Goal: Transaction & Acquisition: Purchase product/service

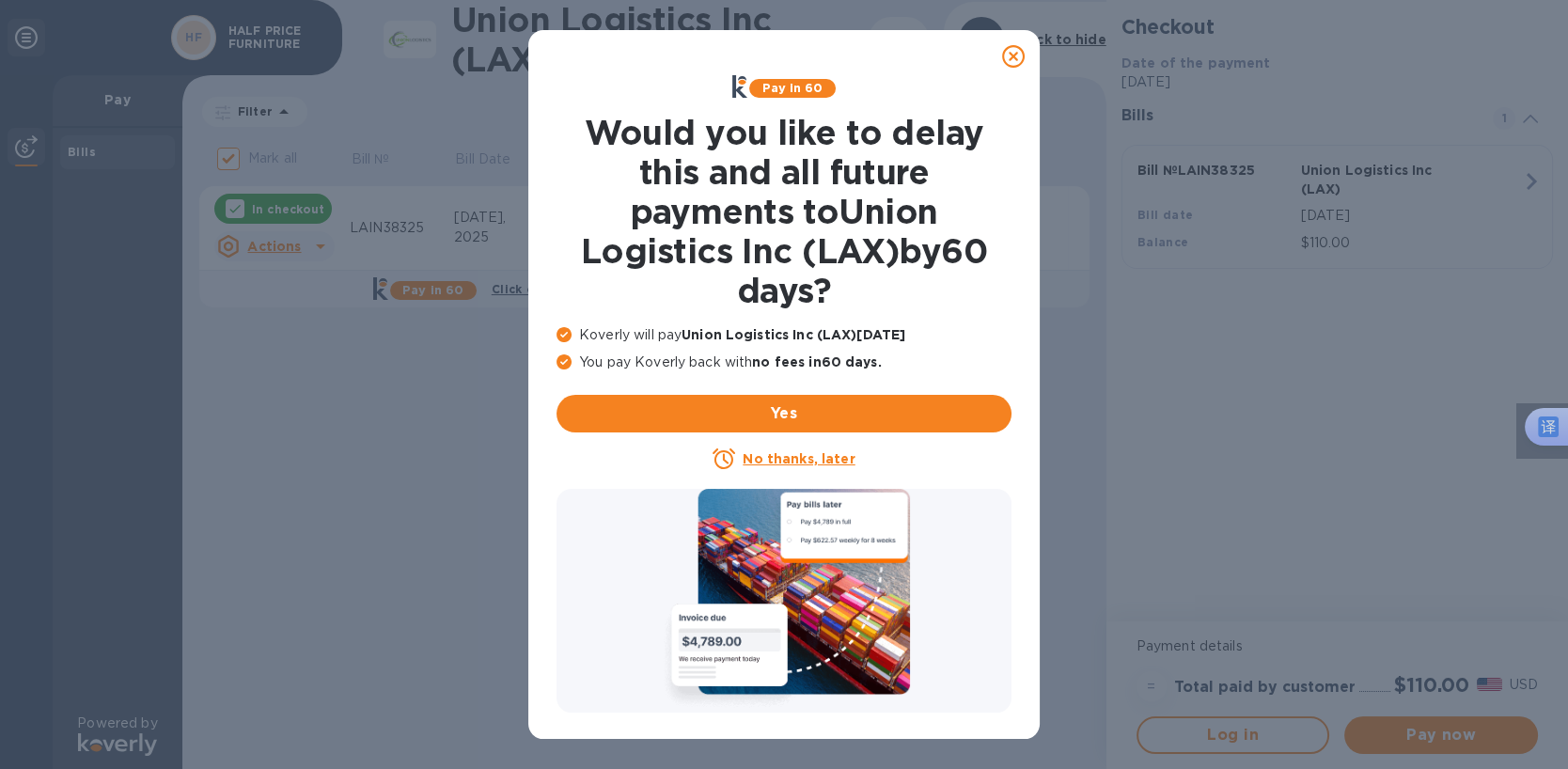
click at [863, 44] on div at bounding box center [784, 57] width 497 height 38
click at [758, 459] on u "No thanks, later" at bounding box center [798, 459] width 112 height 15
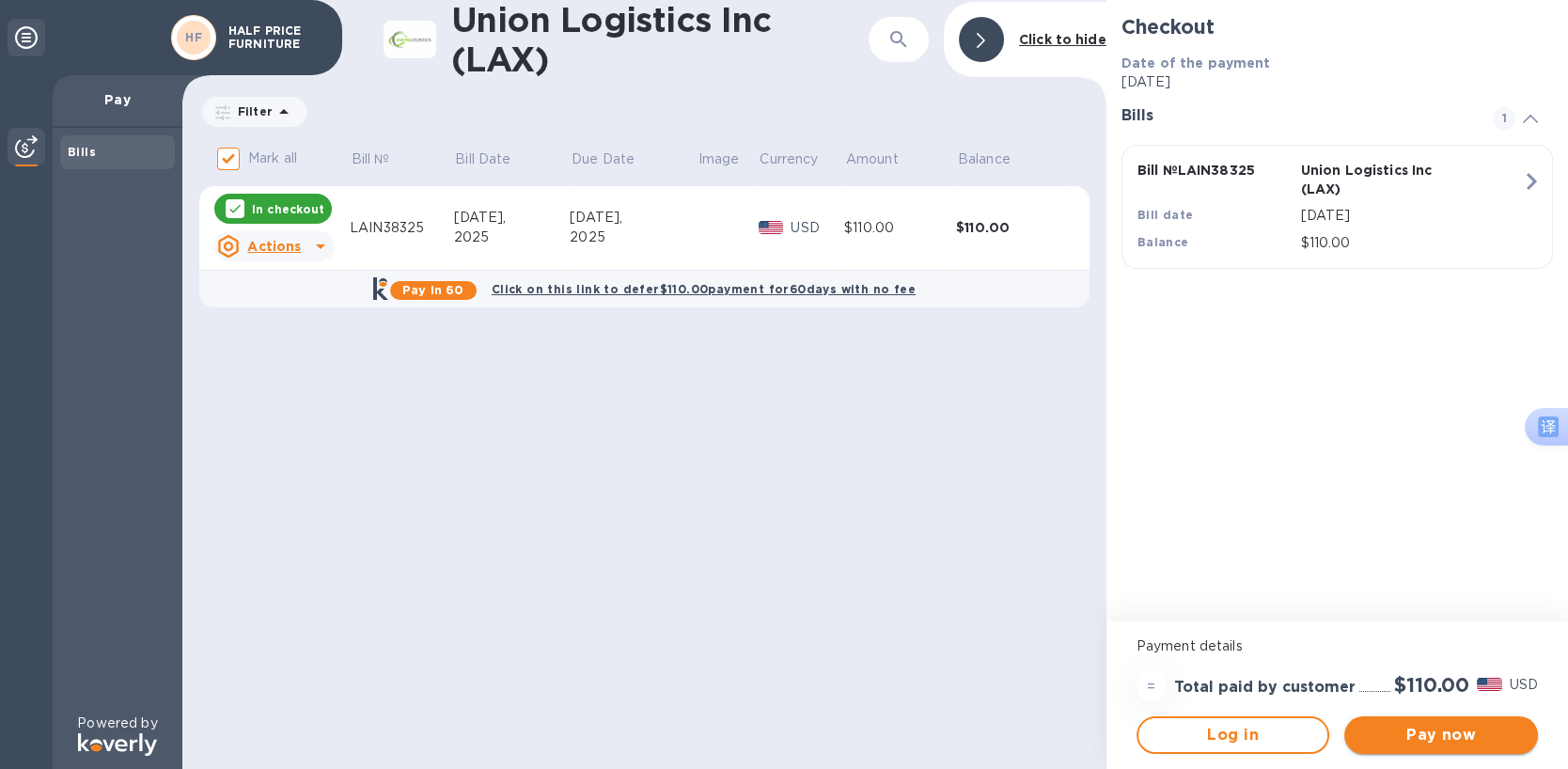
click at [1476, 731] on span "Pay now" at bounding box center [1442, 735] width 164 height 23
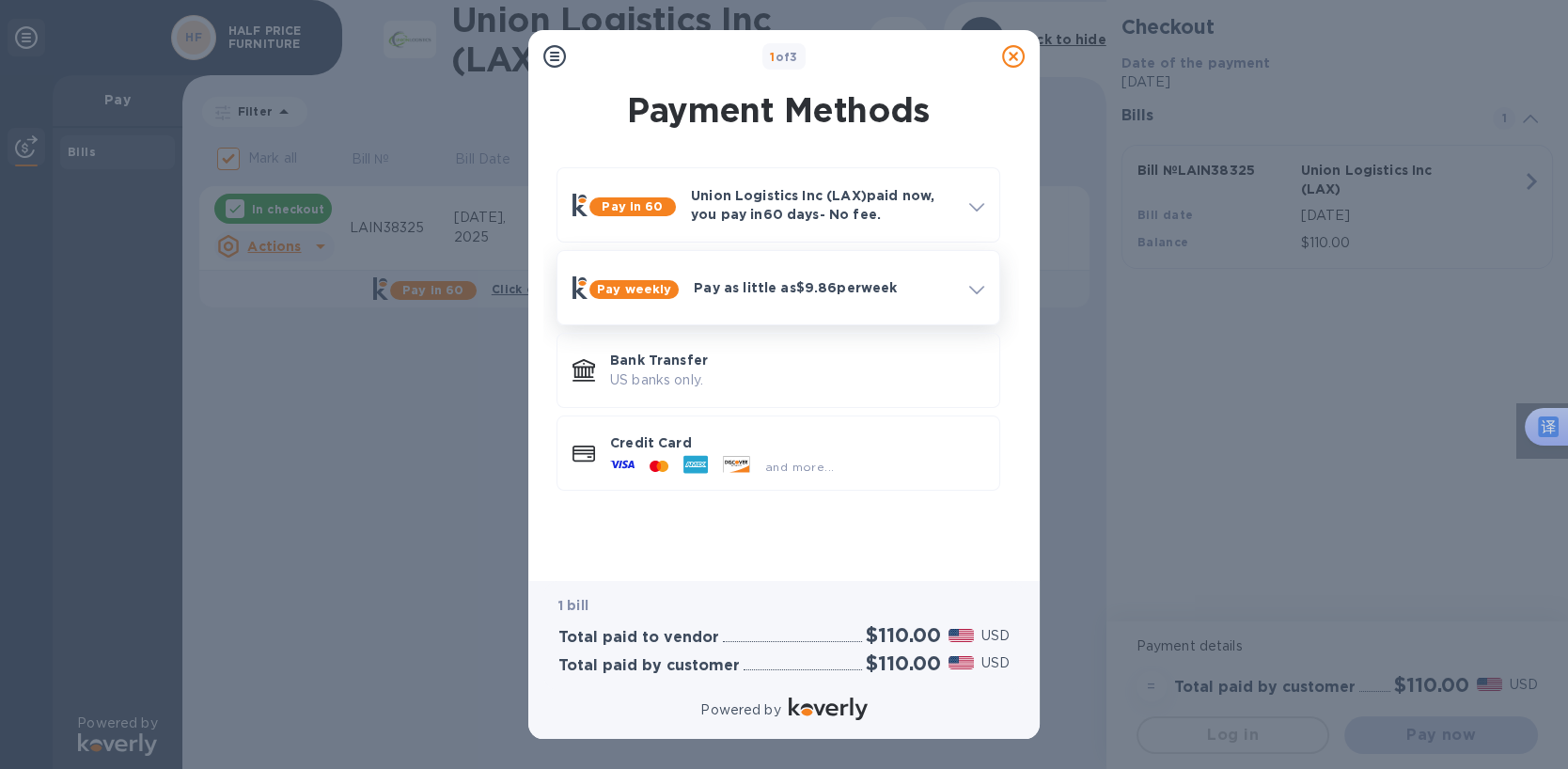
click at [976, 290] on icon at bounding box center [977, 289] width 15 height 8
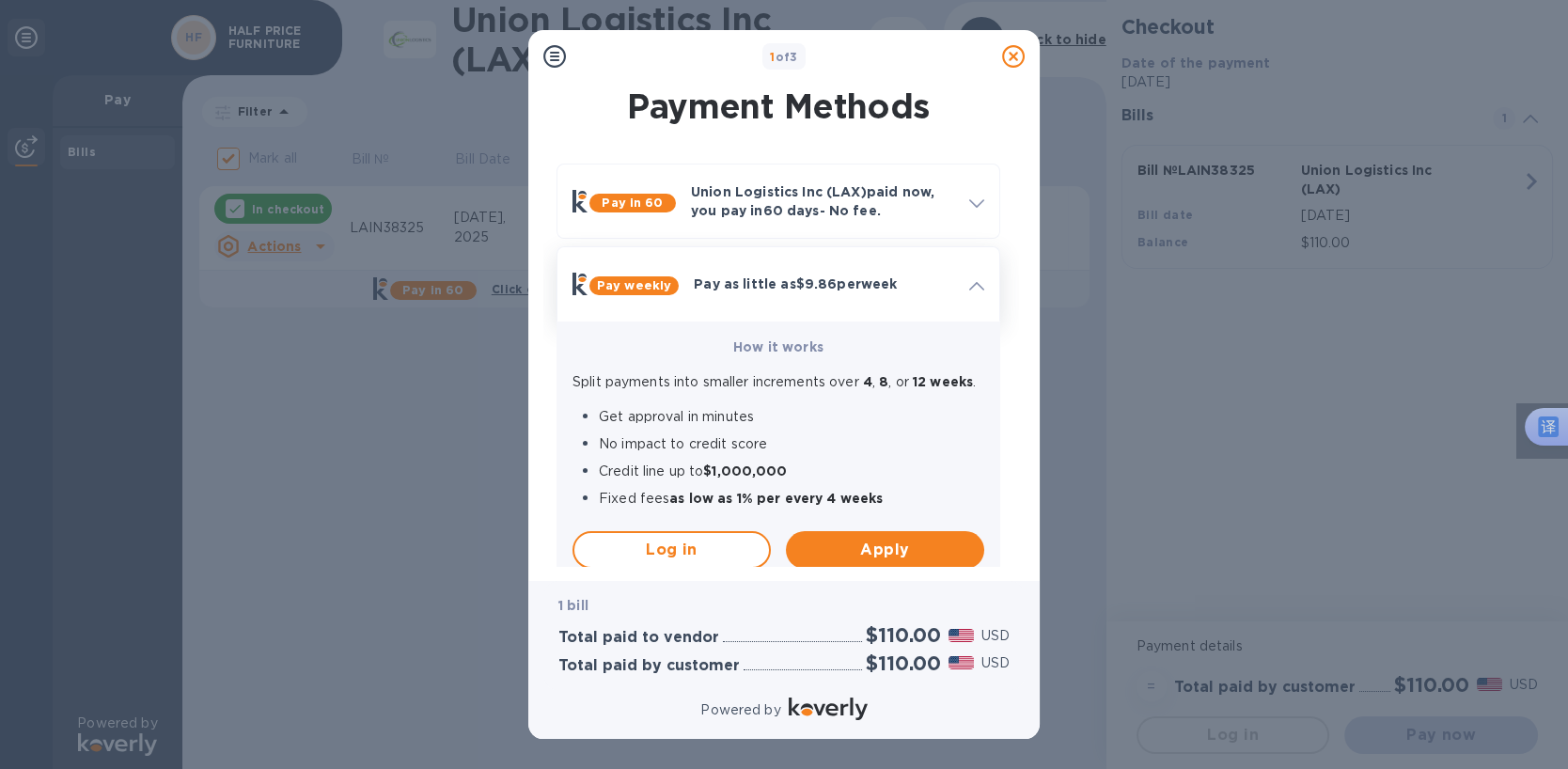
click at [974, 285] on icon at bounding box center [977, 286] width 15 height 8
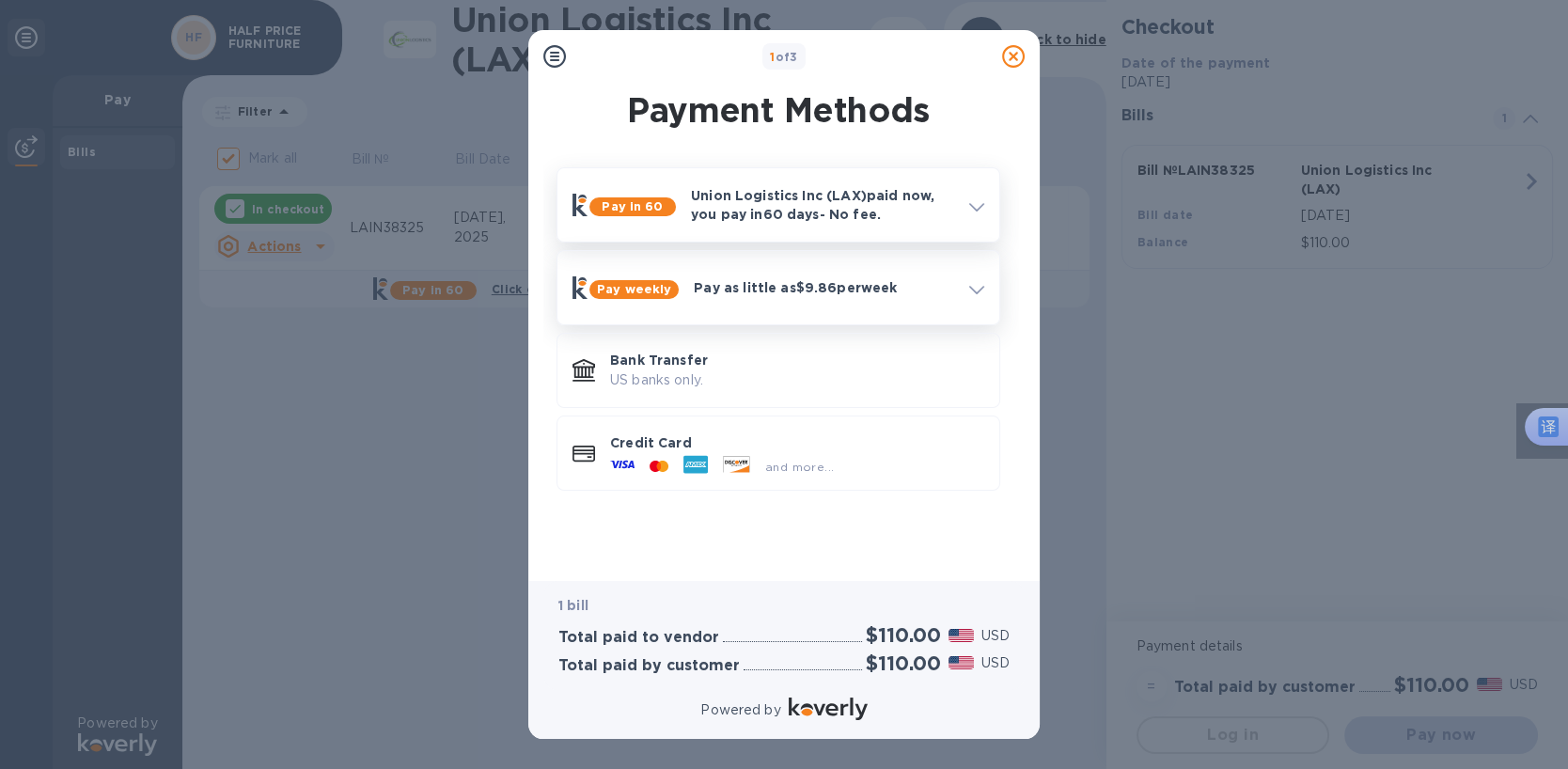
click at [973, 207] on icon at bounding box center [977, 206] width 15 height 8
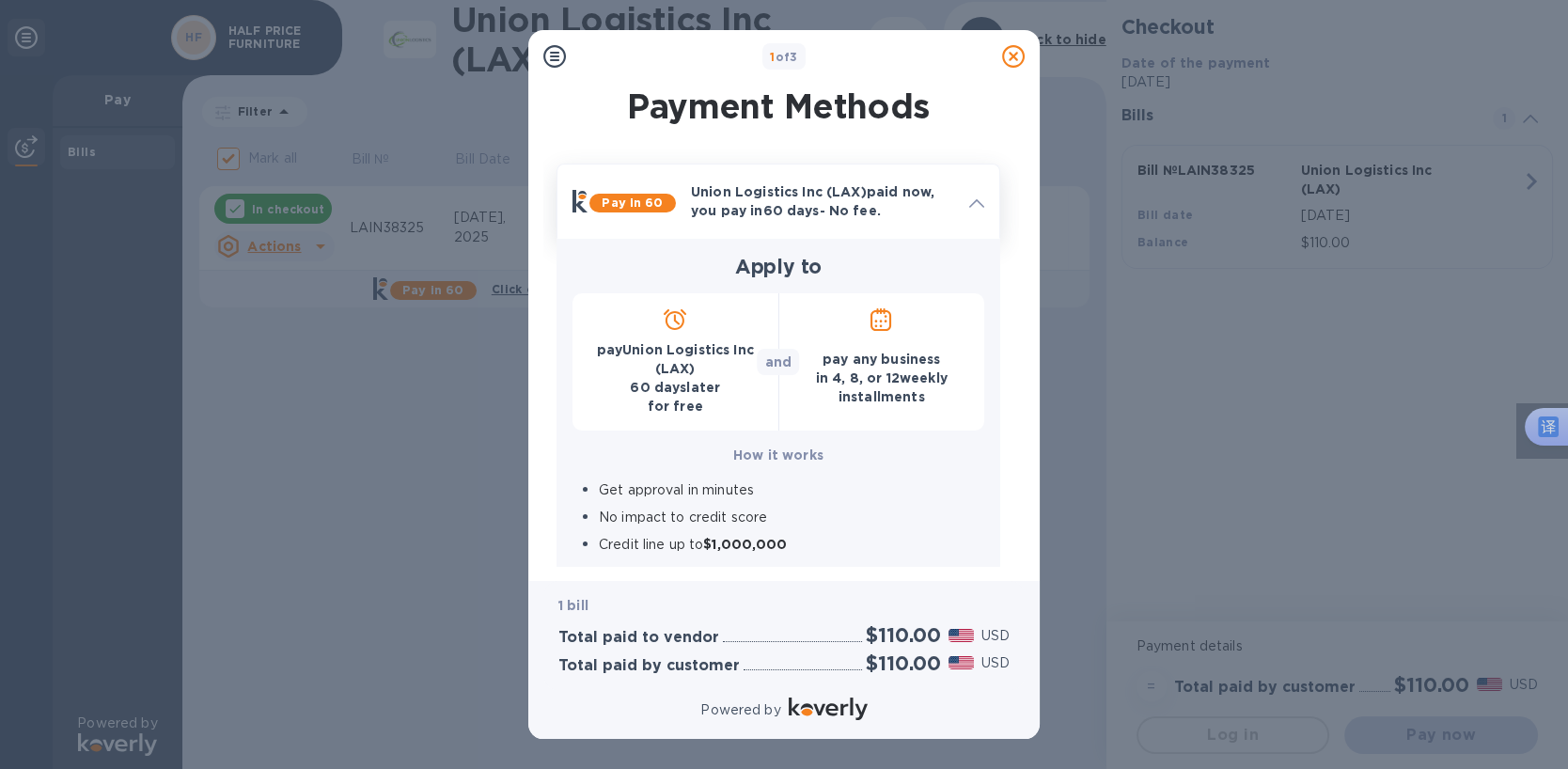
click at [973, 203] on icon at bounding box center [977, 204] width 15 height 8
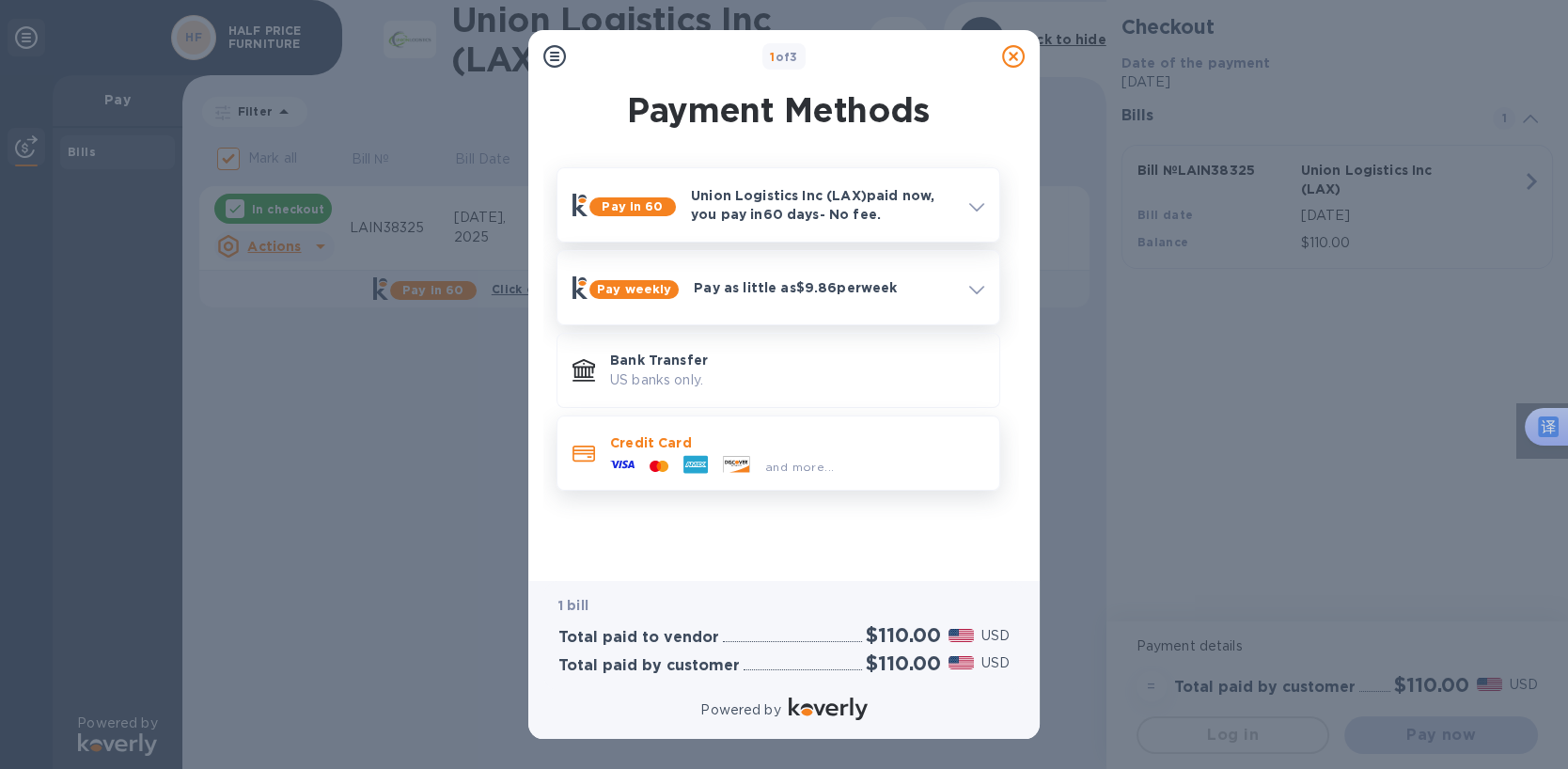
click at [628, 440] on p "Credit Card" at bounding box center [796, 443] width 374 height 19
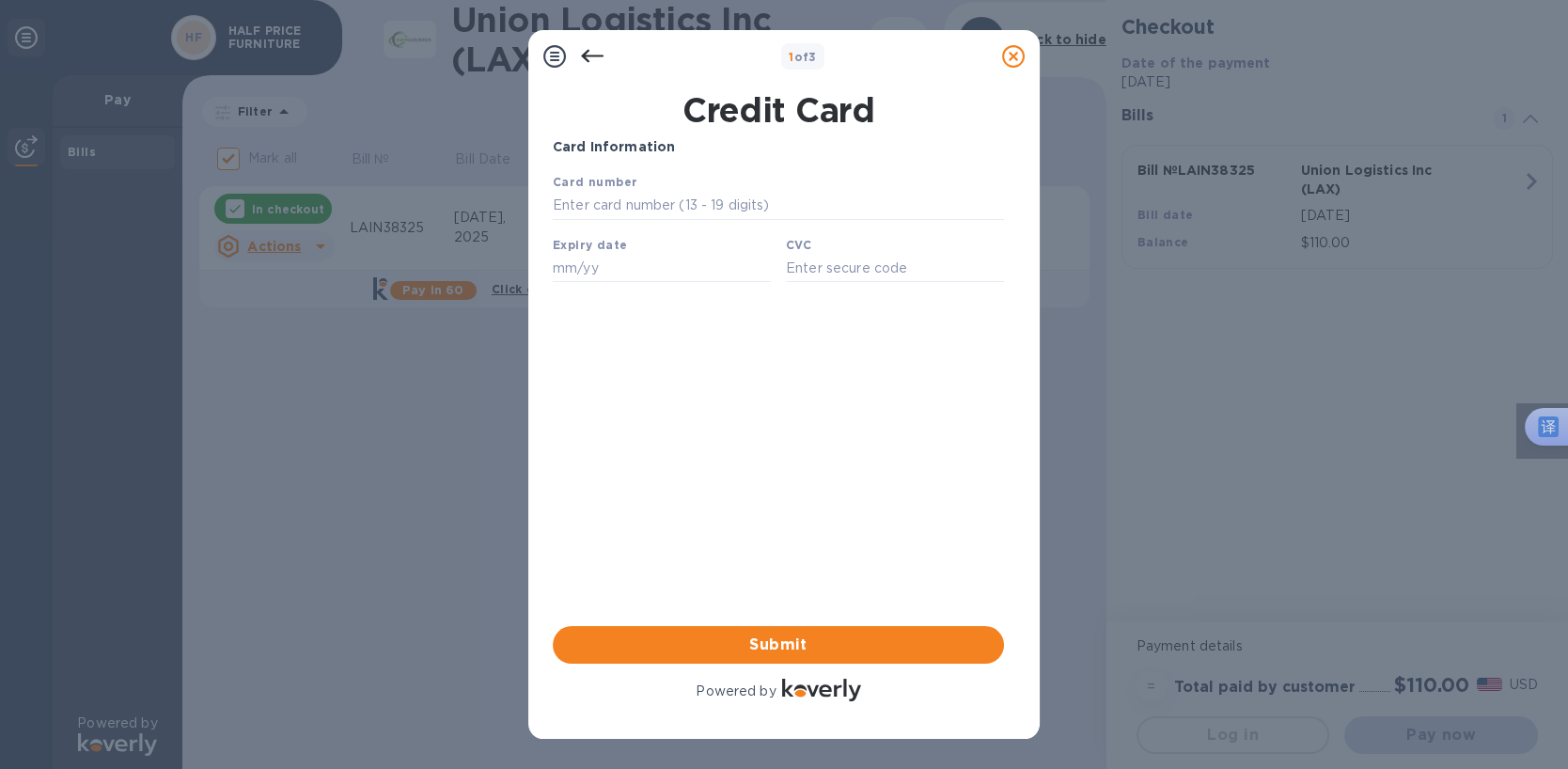
click at [584, 52] on icon at bounding box center [593, 57] width 23 height 23
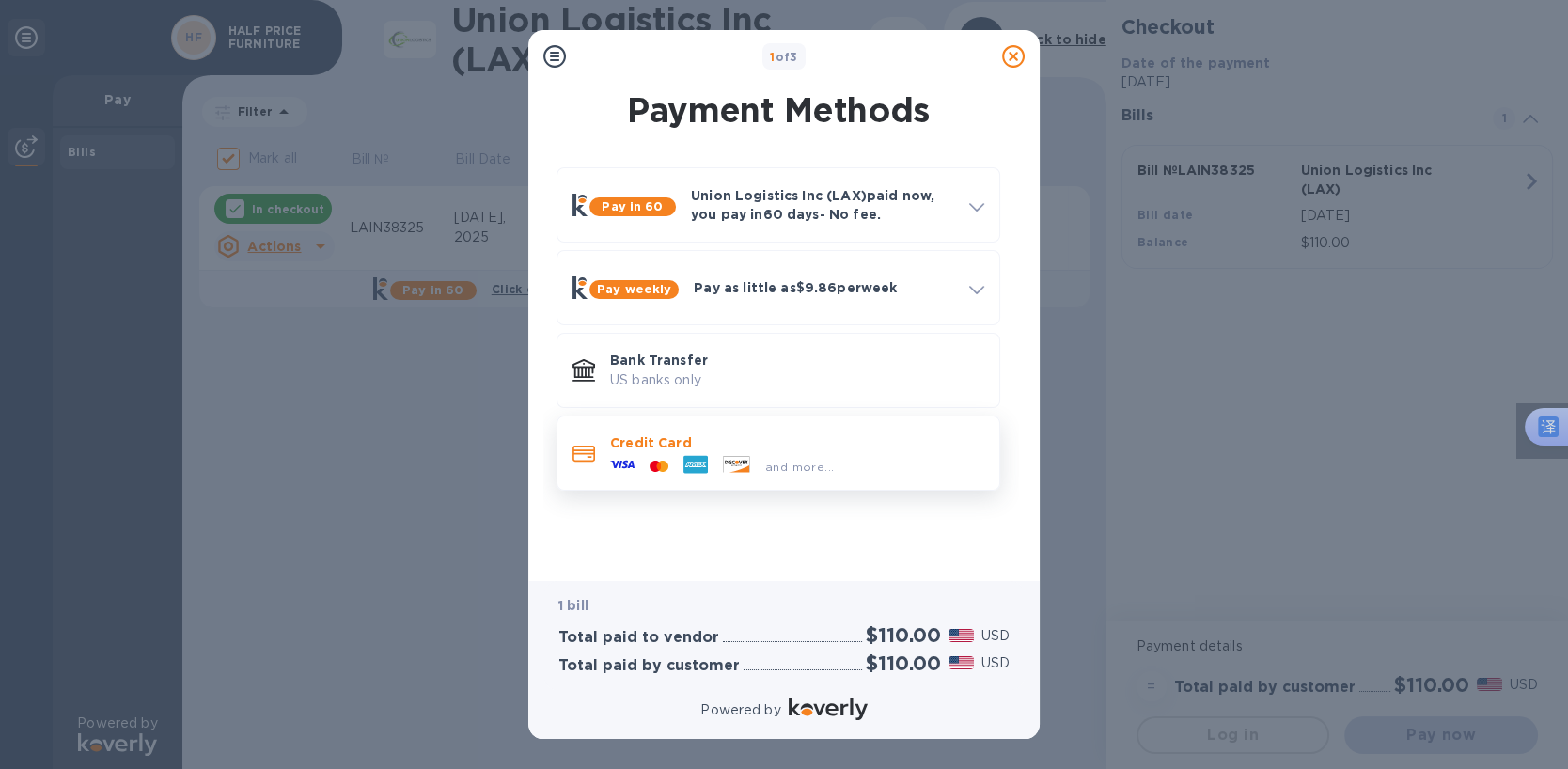
click at [620, 456] on icon at bounding box center [622, 465] width 24 height 25
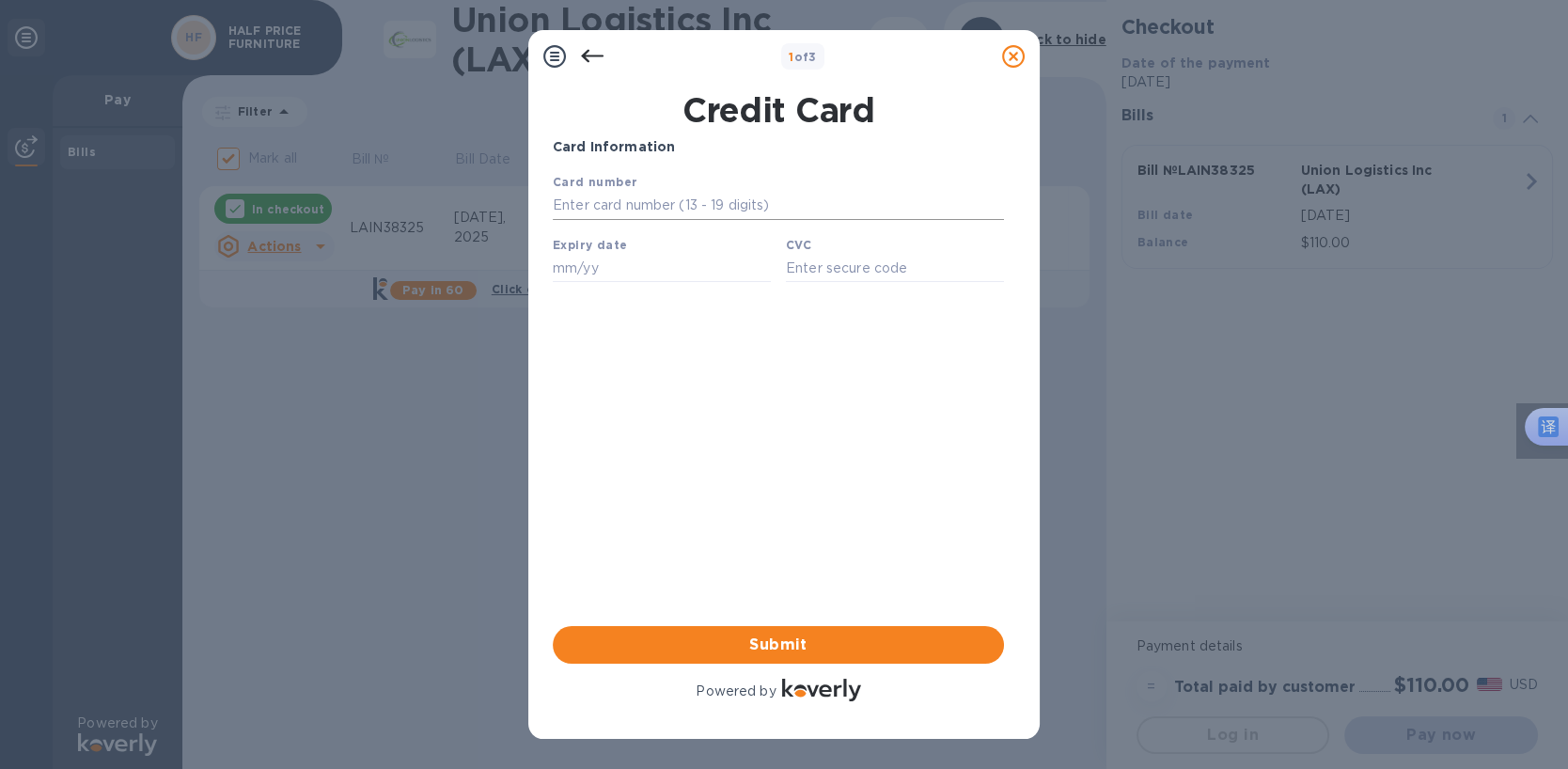
click at [615, 202] on input "text" at bounding box center [778, 206] width 451 height 28
type input "[CREDIT_CARD_NUMBER]"
type input "09/27"
click at [692, 327] on div "Card Information Your browser does not support iframes Submit Powered by" at bounding box center [778, 421] width 451 height 568
drag, startPoint x: 584, startPoint y: 205, endPoint x: 612, endPoint y: 205, distance: 28.0
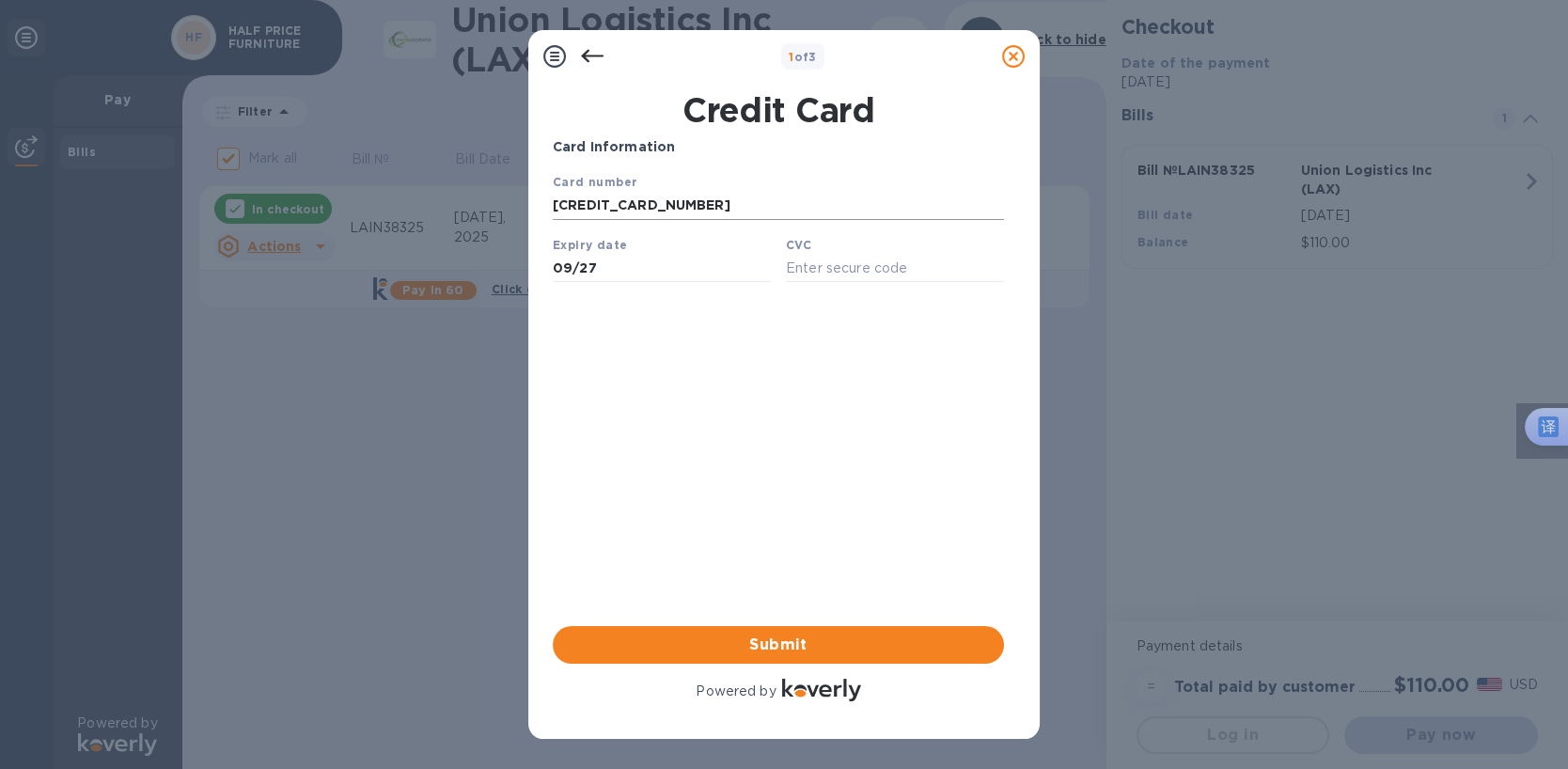
click at [612, 205] on input "[CREDIT_CARD_NUMBER]" at bounding box center [778, 206] width 451 height 28
click at [656, 490] on div "Card Information Your browser does not support iframes Submit Powered by" at bounding box center [778, 421] width 451 height 568
click at [662, 425] on div "Card Information Your browser does not support iframes Submit Powered by" at bounding box center [778, 421] width 451 height 568
click at [589, 58] on icon at bounding box center [593, 57] width 23 height 23
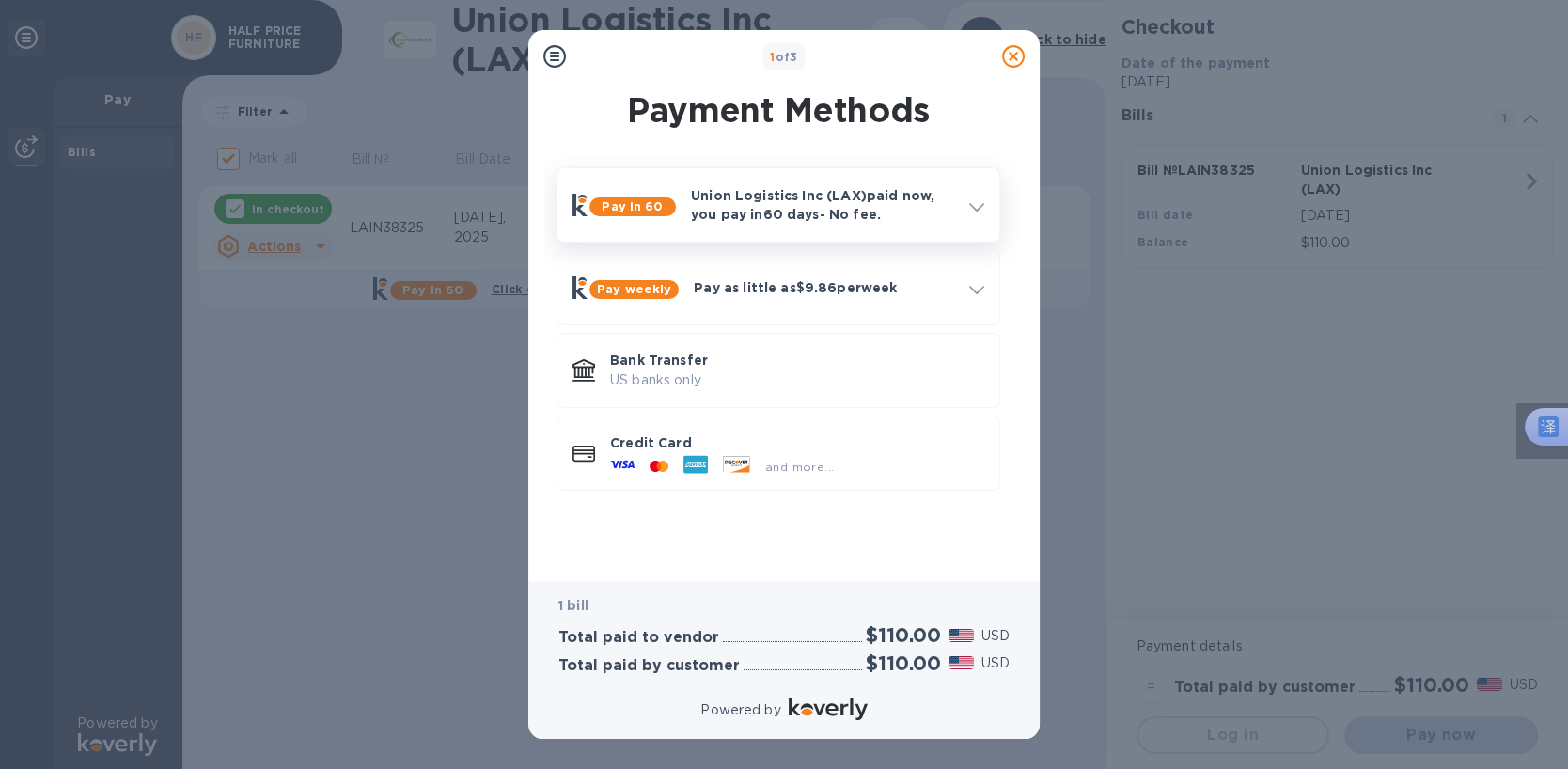
click at [972, 210] on span at bounding box center [977, 205] width 15 height 18
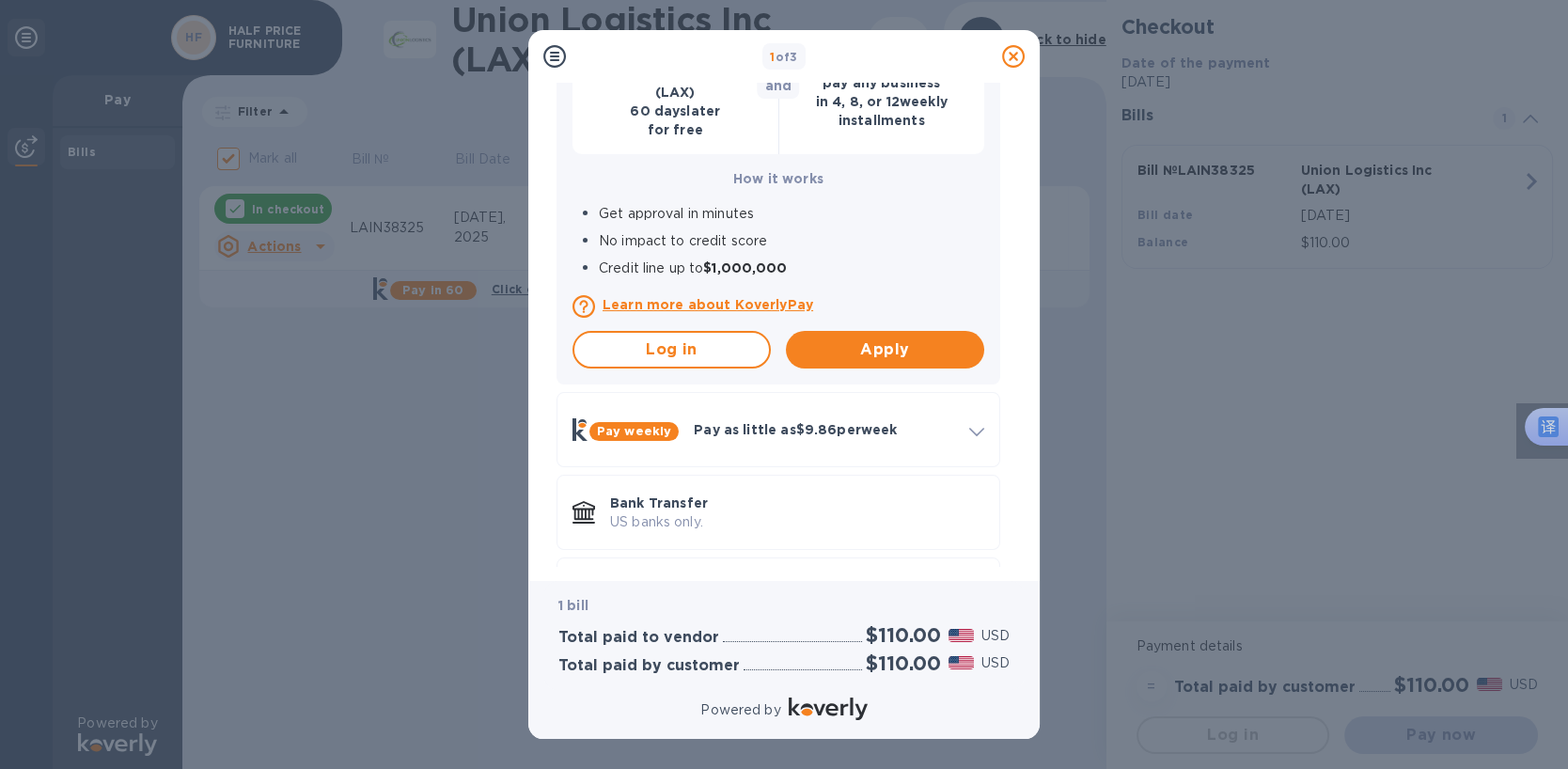
scroll to position [282, 0]
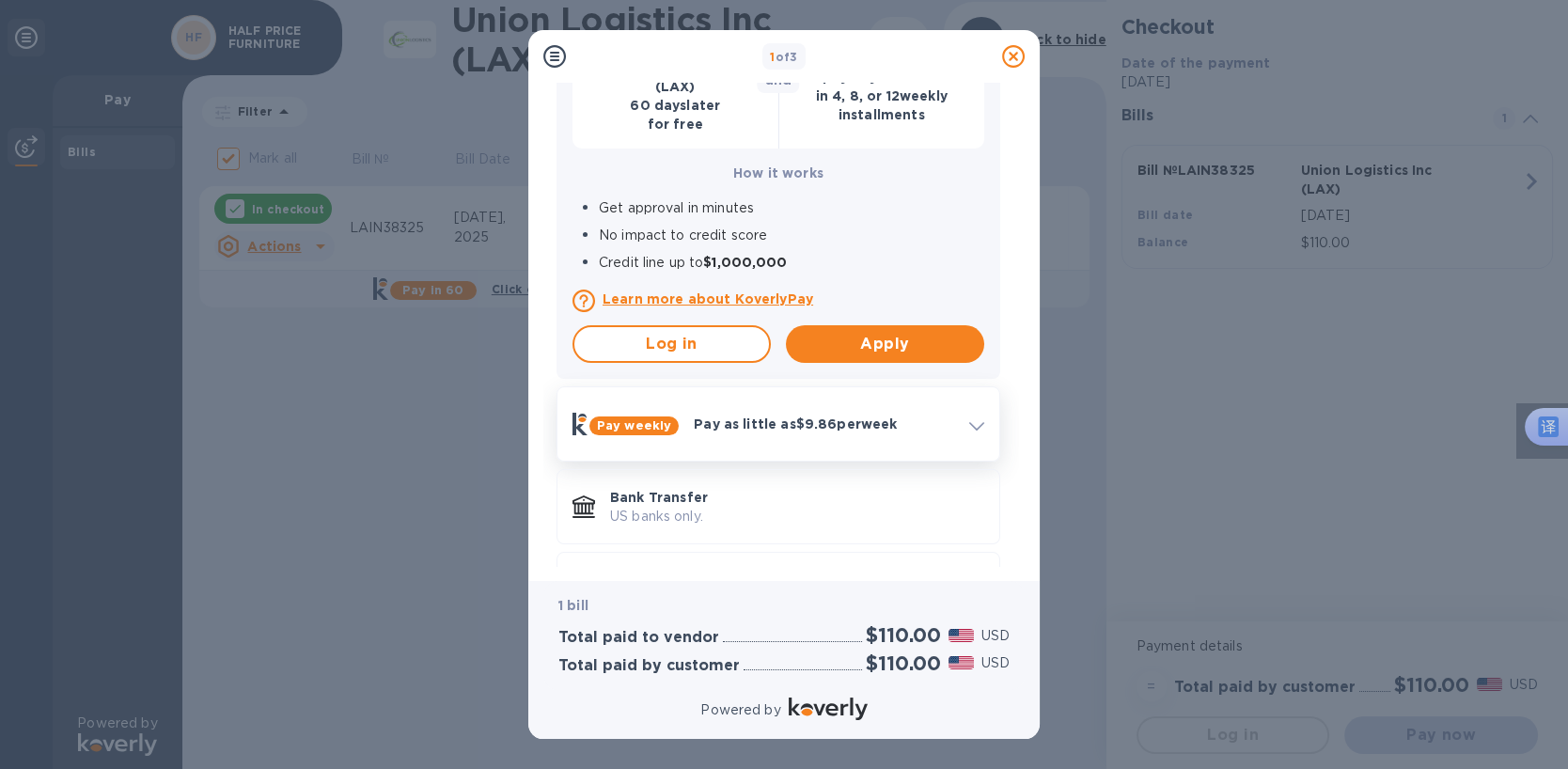
click at [973, 427] on icon at bounding box center [977, 426] width 15 height 8
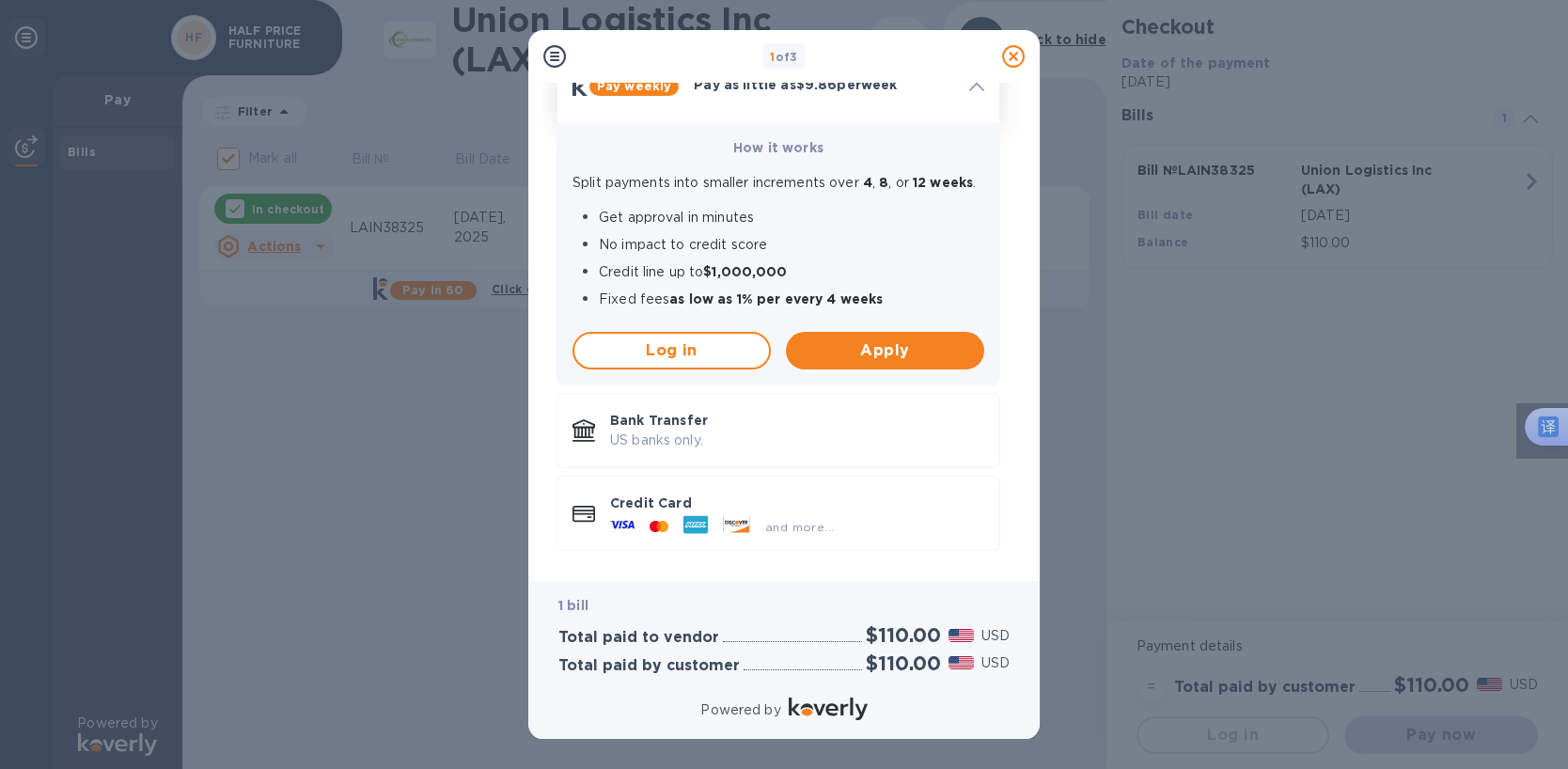
scroll to position [217, 0]
click at [738, 431] on p "US banks only." at bounding box center [796, 440] width 374 height 20
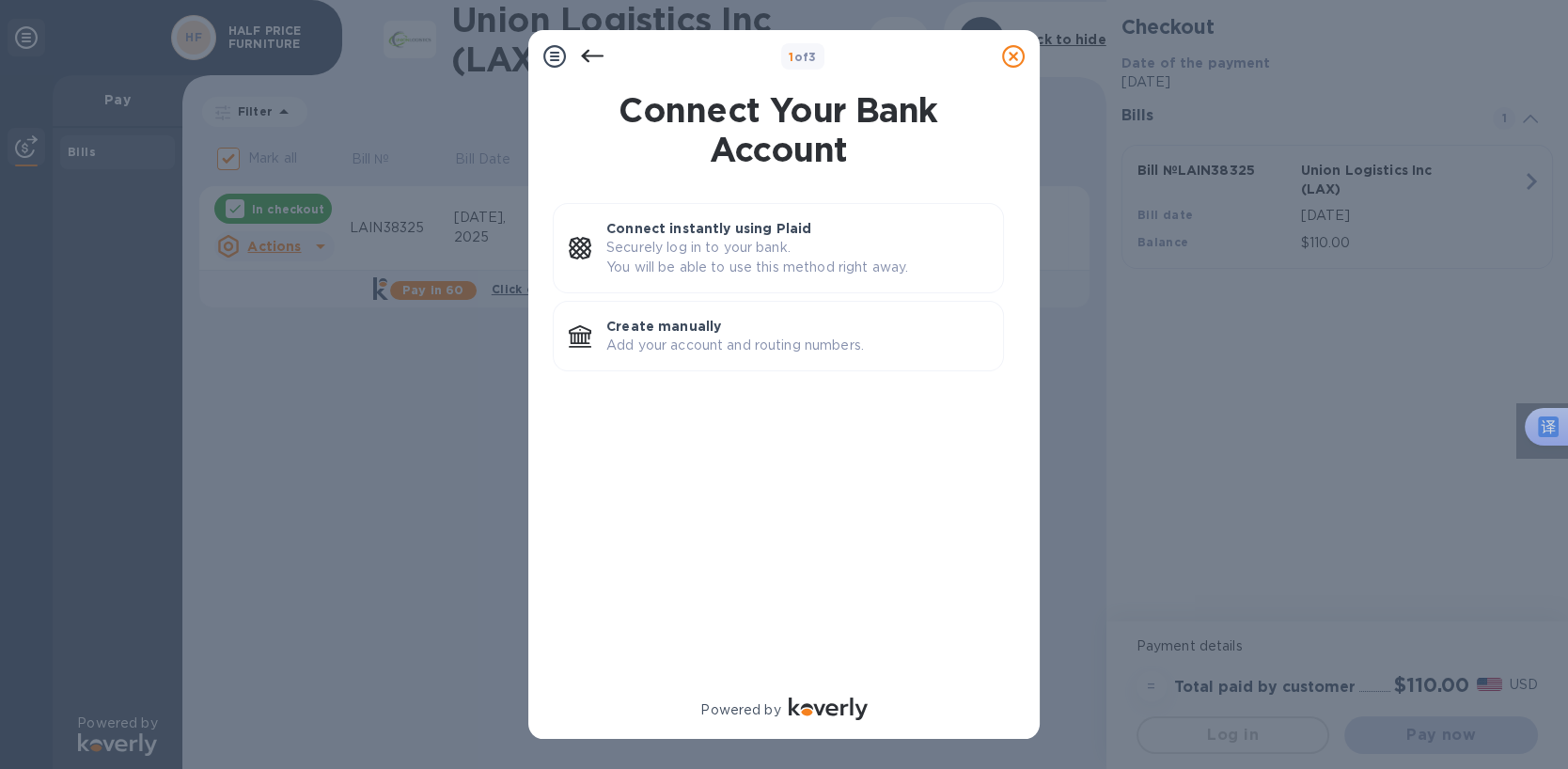
scroll to position [0, 0]
